Goal: Information Seeking & Learning: Find specific page/section

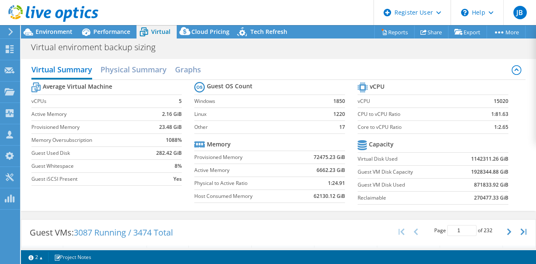
select select "USD"
click at [57, 15] on use at bounding box center [53, 13] width 90 height 17
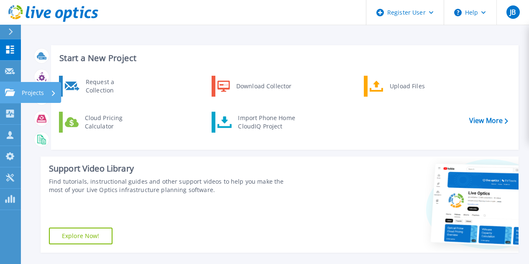
click at [16, 96] on link "Projects Projects" at bounding box center [10, 92] width 21 height 21
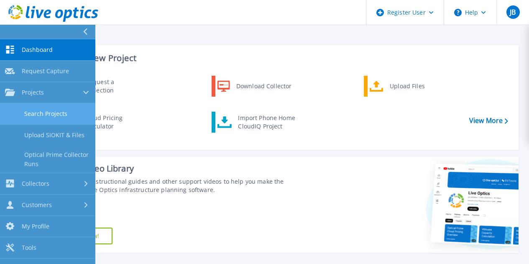
click at [21, 106] on link "Search Projects" at bounding box center [47, 113] width 95 height 21
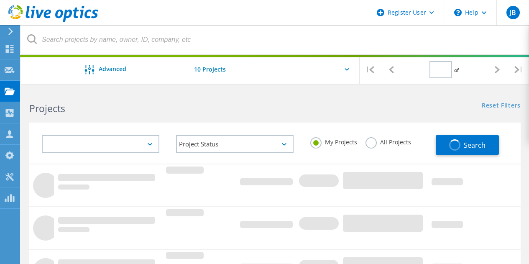
type input "1"
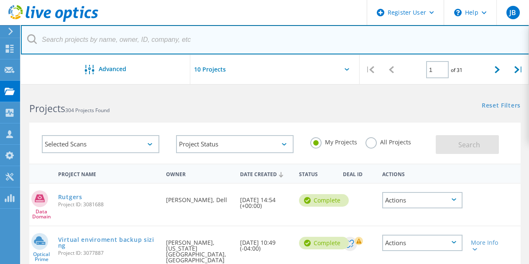
click at [130, 42] on input "text" at bounding box center [275, 39] width 509 height 29
paste input "Terumo"
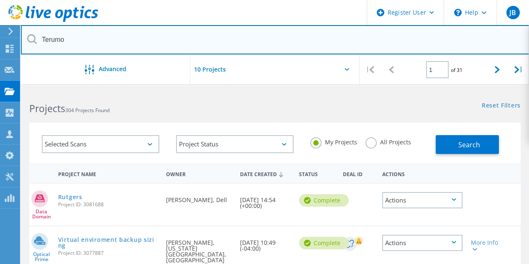
type input "Terumo"
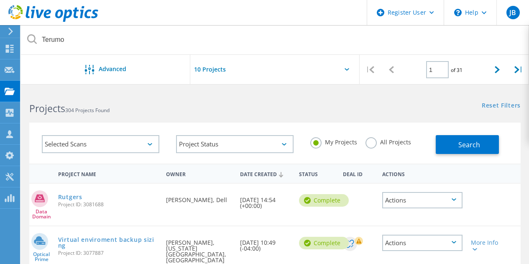
click at [368, 142] on label "All Projects" at bounding box center [389, 141] width 46 height 8
click at [0, 0] on input "All Projects" at bounding box center [0, 0] width 0 height 0
click at [440, 150] on button "Search" at bounding box center [467, 144] width 63 height 19
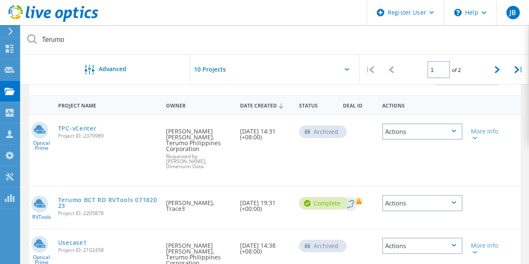
scroll to position [69, 0]
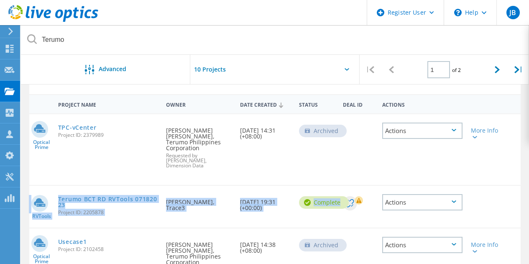
drag, startPoint x: 355, startPoint y: 204, endPoint x: 338, endPoint y: 146, distance: 59.7
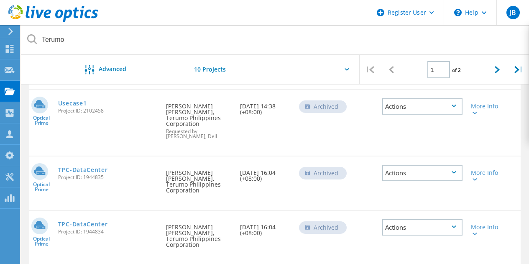
scroll to position [0, 0]
